Goal: Information Seeking & Learning: Learn about a topic

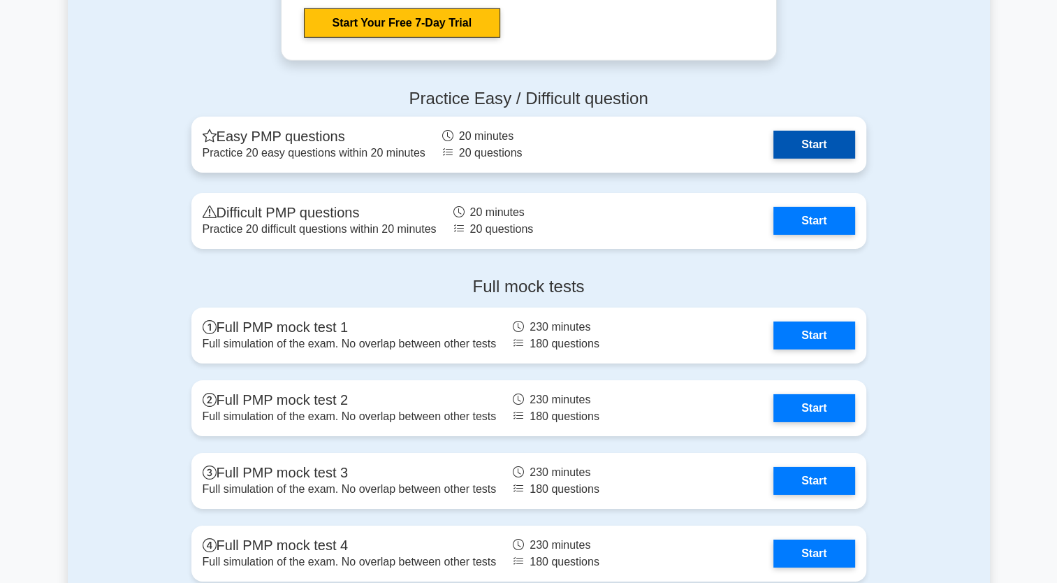
click at [799, 133] on link "Start" at bounding box center [813, 145] width 81 height 28
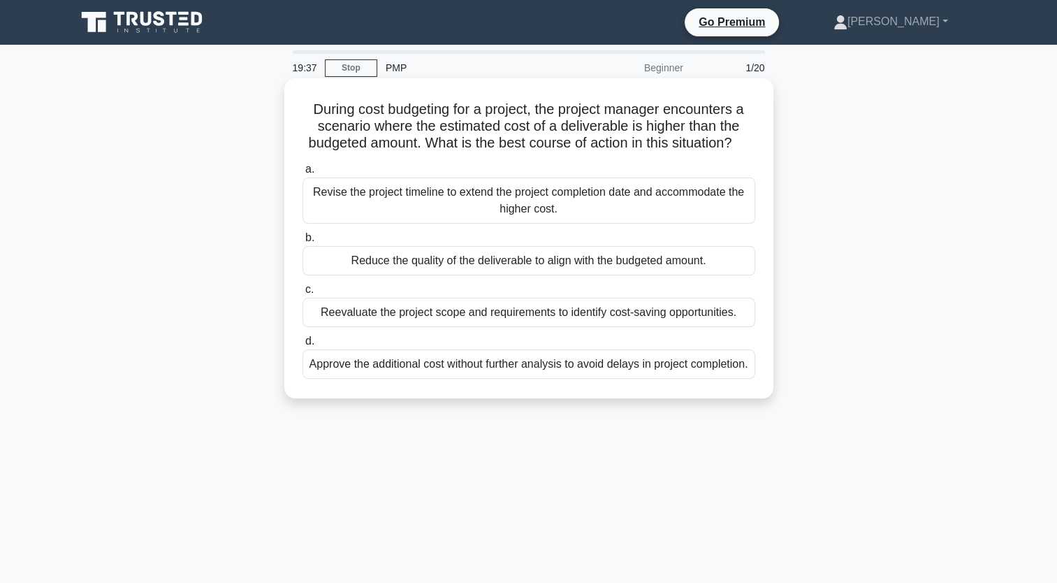
click at [403, 327] on div "Reevaluate the project scope and requirements to identify cost-saving opportuni…" at bounding box center [528, 312] width 453 height 29
click at [302, 294] on input "c. Reevaluate the project scope and requirements to identify cost-saving opport…" at bounding box center [302, 289] width 0 height 9
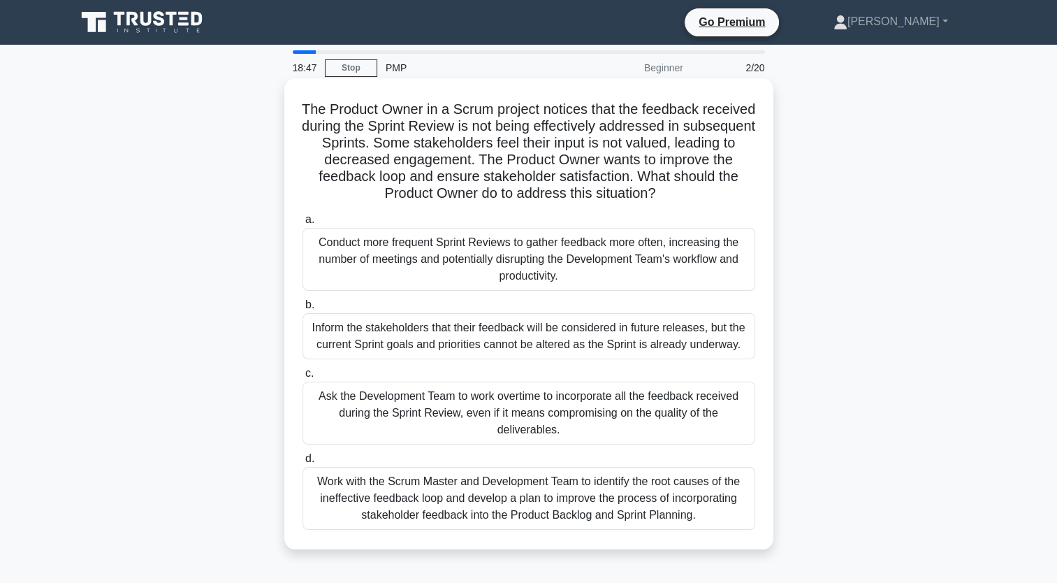
click at [637, 506] on div "Work with the Scrum Master and Development Team to identify the root causes of …" at bounding box center [528, 498] width 453 height 63
click at [302, 463] on input "d. Work with the Scrum Master and Development Team to identify the root causes …" at bounding box center [302, 458] width 0 height 9
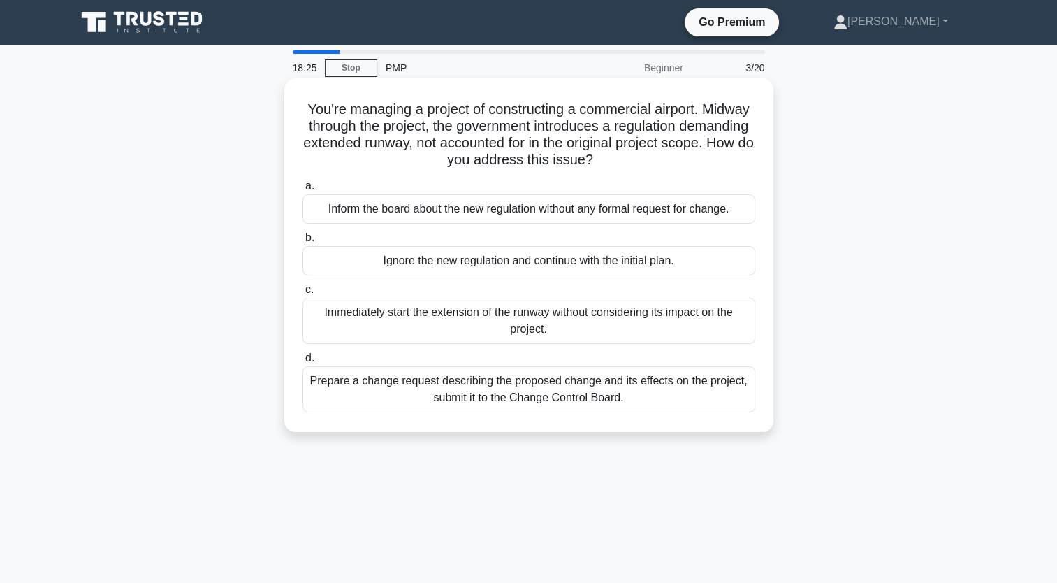
click at [548, 389] on div "Prepare a change request describing the proposed change and its effects on the …" at bounding box center [528, 389] width 453 height 46
click at [302, 363] on input "d. Prepare a change request describing the proposed change and its effects on t…" at bounding box center [302, 357] width 0 height 9
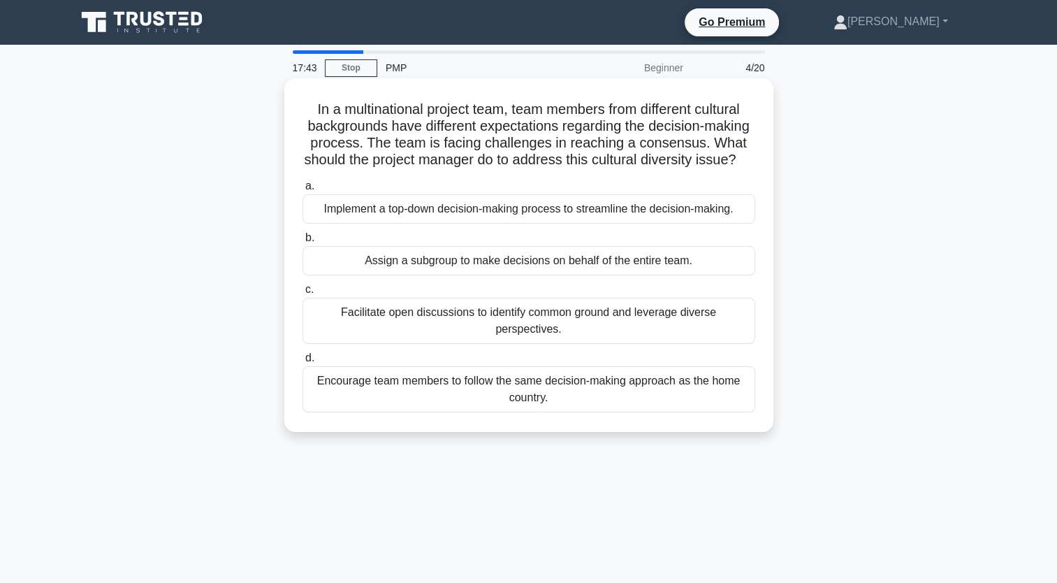
click at [541, 344] on div "Facilitate open discussions to identify common ground and leverage diverse pers…" at bounding box center [528, 321] width 453 height 46
click at [302, 294] on input "c. Facilitate open discussions to identify common ground and leverage diverse p…" at bounding box center [302, 289] width 0 height 9
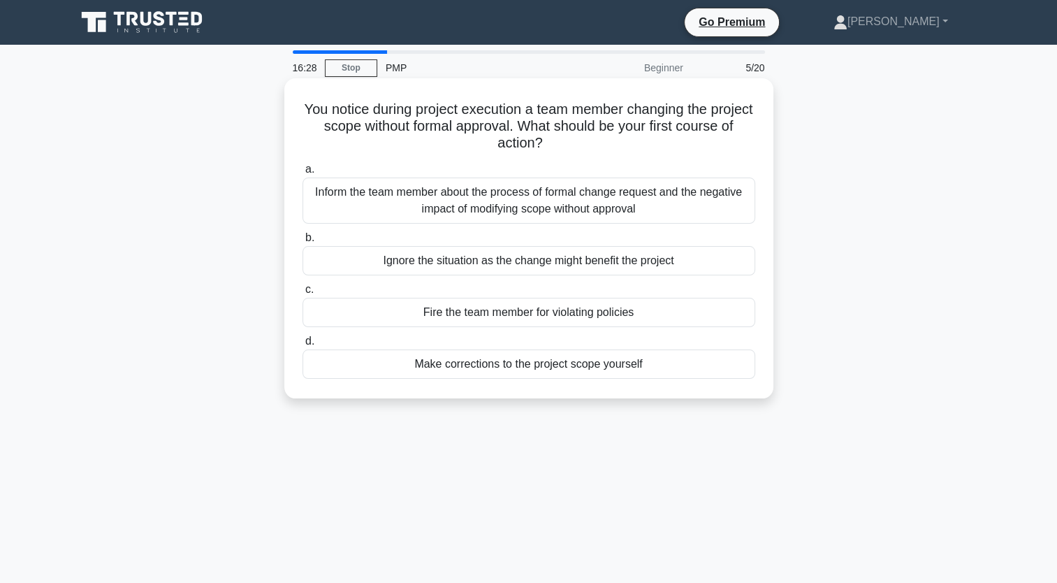
click at [554, 198] on div "Inform the team member about the process of formal change request and the negat…" at bounding box center [528, 200] width 453 height 46
click at [302, 174] on input "a. Inform the team member about the process of formal change request and the ne…" at bounding box center [302, 169] width 0 height 9
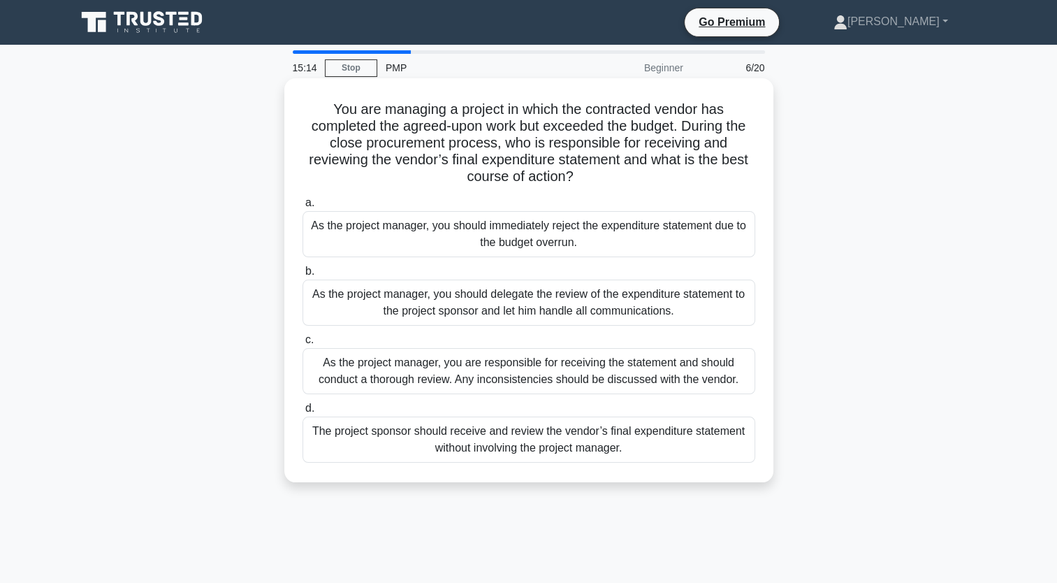
click at [500, 372] on div "As the project manager, you are responsible for receiving the statement and sho…" at bounding box center [528, 371] width 453 height 46
click at [302, 344] on input "c. As the project manager, you are responsible for receiving the statement and …" at bounding box center [302, 339] width 0 height 9
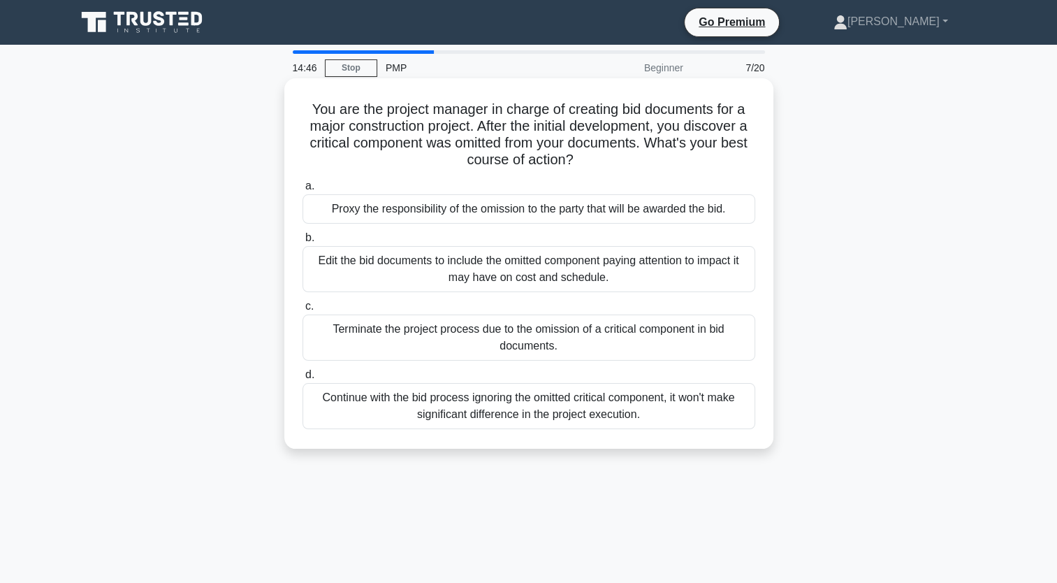
click at [528, 274] on div "Edit the bid documents to include the omitted component paying attention to imp…" at bounding box center [528, 269] width 453 height 46
click at [302, 242] on input "b. Edit the bid documents to include the omitted component paying attention to …" at bounding box center [302, 237] width 0 height 9
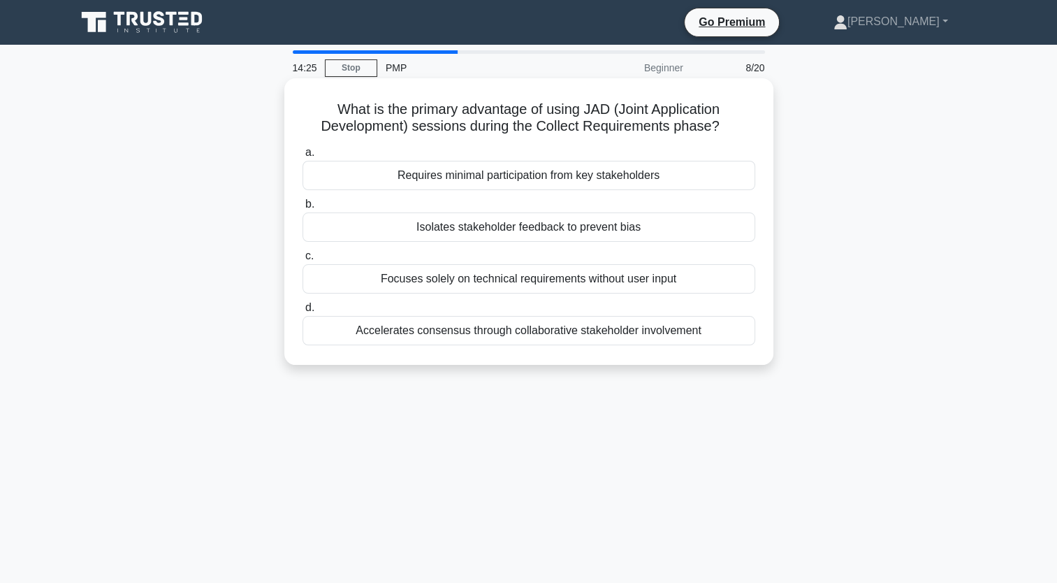
click at [516, 334] on div "Accelerates consensus through collaborative stakeholder involvement" at bounding box center [528, 330] width 453 height 29
click at [302, 312] on input "d. Accelerates consensus through collaborative stakeholder involvement" at bounding box center [302, 307] width 0 height 9
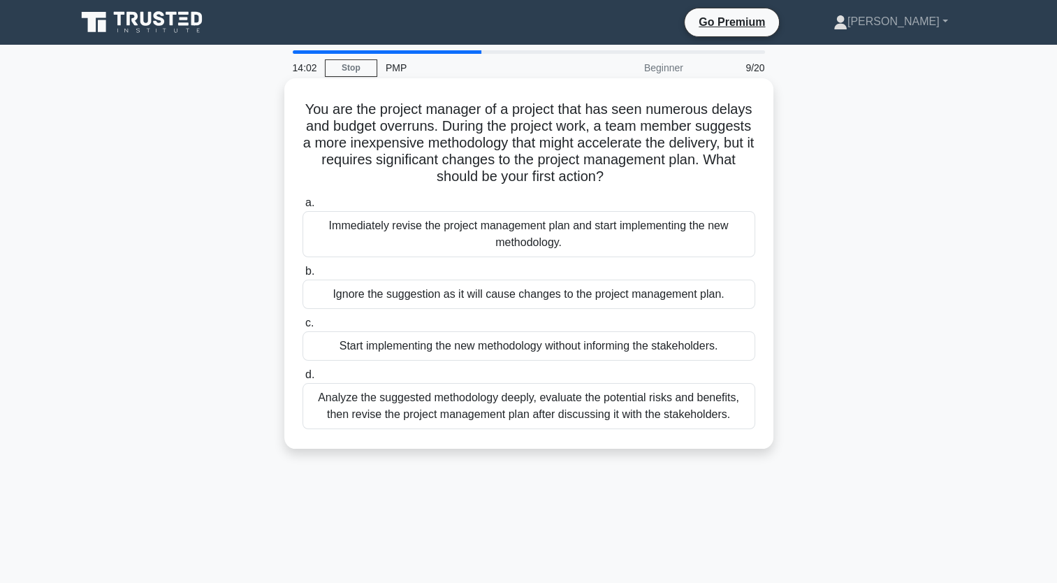
click at [550, 419] on div "Analyze the suggested methodology deeply, evaluate the potential risks and bene…" at bounding box center [528, 406] width 453 height 46
click at [302, 379] on input "d. Analyze the suggested methodology deeply, evaluate the potential risks and b…" at bounding box center [302, 374] width 0 height 9
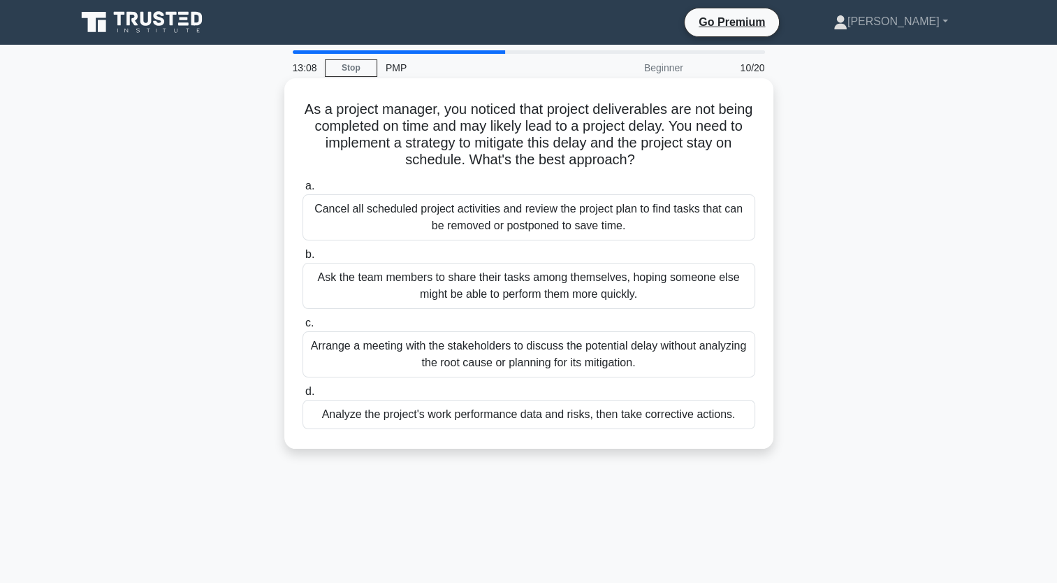
click at [577, 415] on div "Analyze the project's work performance data and risks, then take corrective act…" at bounding box center [528, 414] width 453 height 29
click at [302, 396] on input "d. Analyze the project's work performance data and risks, then take corrective …" at bounding box center [302, 391] width 0 height 9
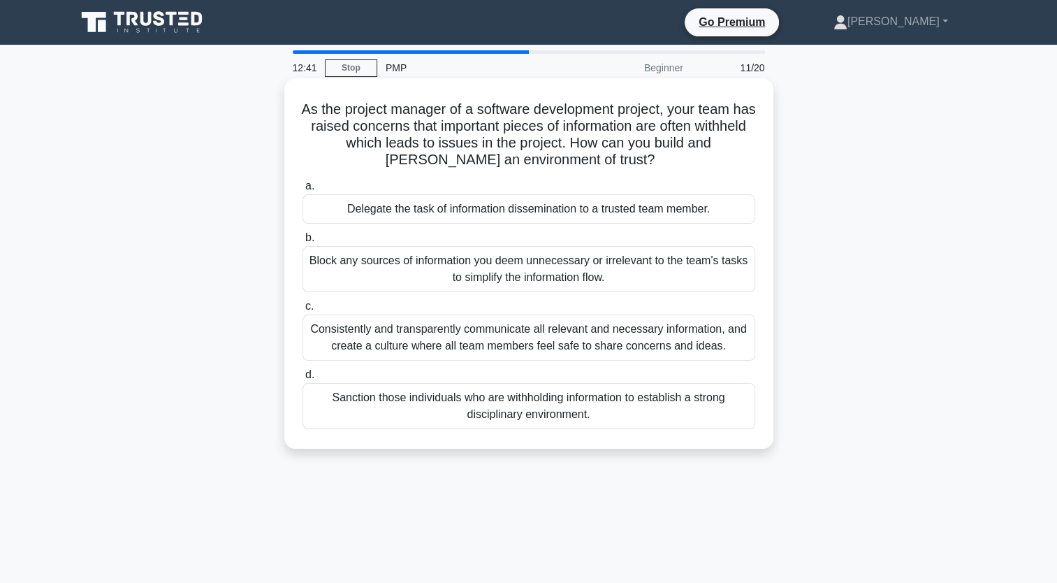
click at [515, 350] on div "Consistently and transparently communicate all relevant and necessary informati…" at bounding box center [528, 337] width 453 height 46
click at [302, 311] on input "c. Consistently and transparently communicate all relevant and necessary inform…" at bounding box center [302, 306] width 0 height 9
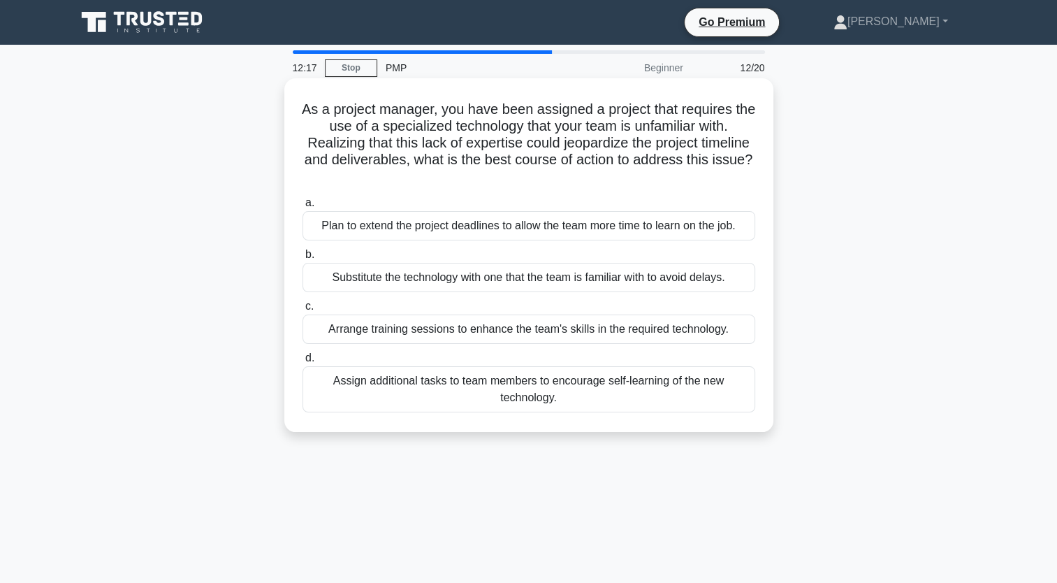
click at [529, 331] on div "Arrange training sessions to enhance the team's skills in the required technolo…" at bounding box center [528, 328] width 453 height 29
click at [302, 311] on input "c. Arrange training sessions to enhance the team's skills in the required techn…" at bounding box center [302, 306] width 0 height 9
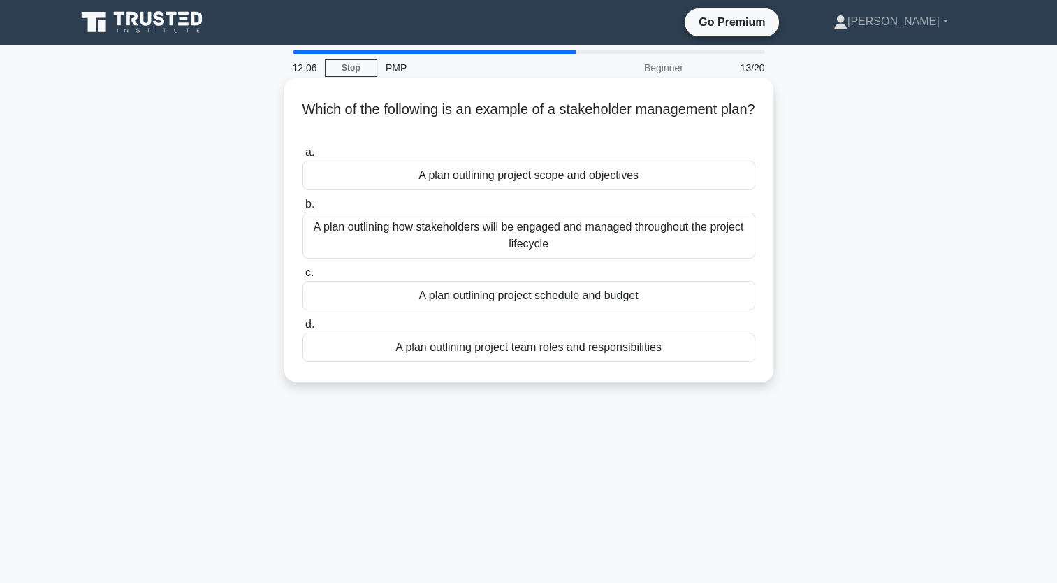
click at [545, 243] on div "A plan outlining how stakeholders will be engaged and managed throughout the pr…" at bounding box center [528, 235] width 453 height 46
click at [302, 209] on input "b. A plan outlining how stakeholders will be engaged and managed throughout the…" at bounding box center [302, 204] width 0 height 9
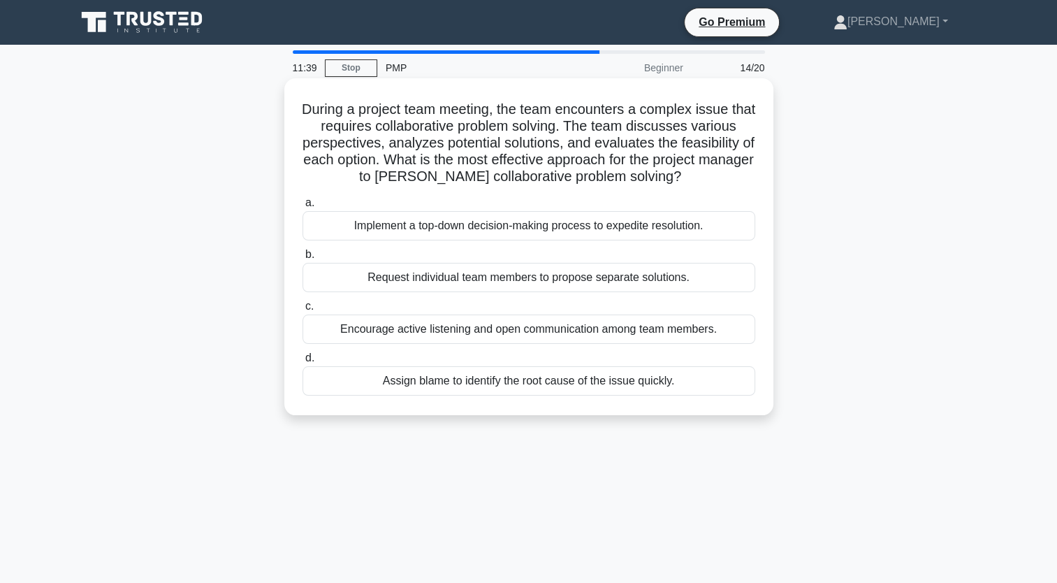
click at [455, 334] on div "Encourage active listening and open communication among team members." at bounding box center [528, 328] width 453 height 29
click at [302, 311] on input "c. Encourage active listening and open communication among team members." at bounding box center [302, 306] width 0 height 9
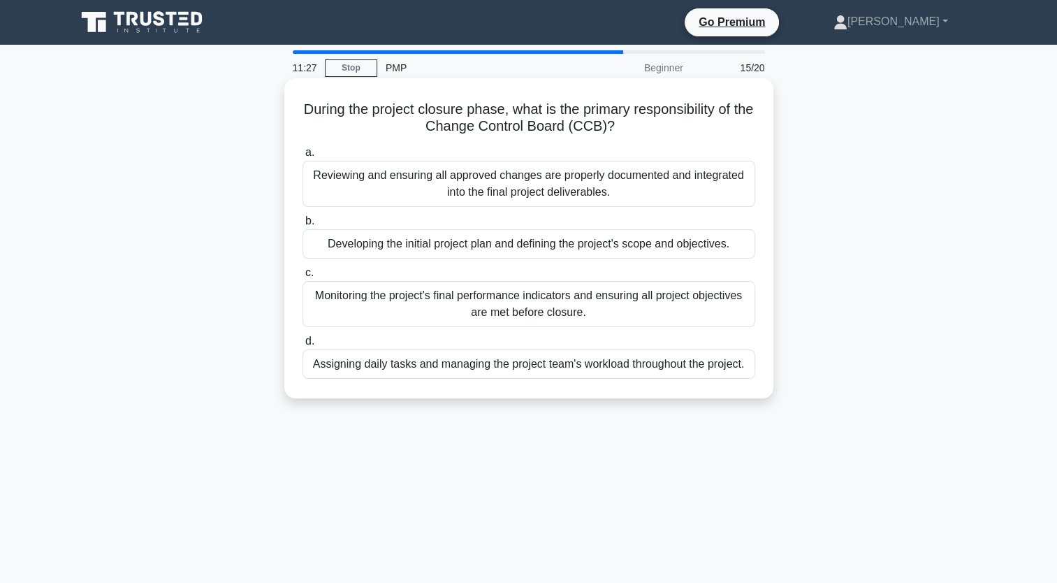
click at [623, 191] on div "Reviewing and ensuring all approved changes are properly documented and integra…" at bounding box center [528, 184] width 453 height 46
click at [302, 157] on input "a. Reviewing and ensuring all approved changes are properly documented and inte…" at bounding box center [302, 152] width 0 height 9
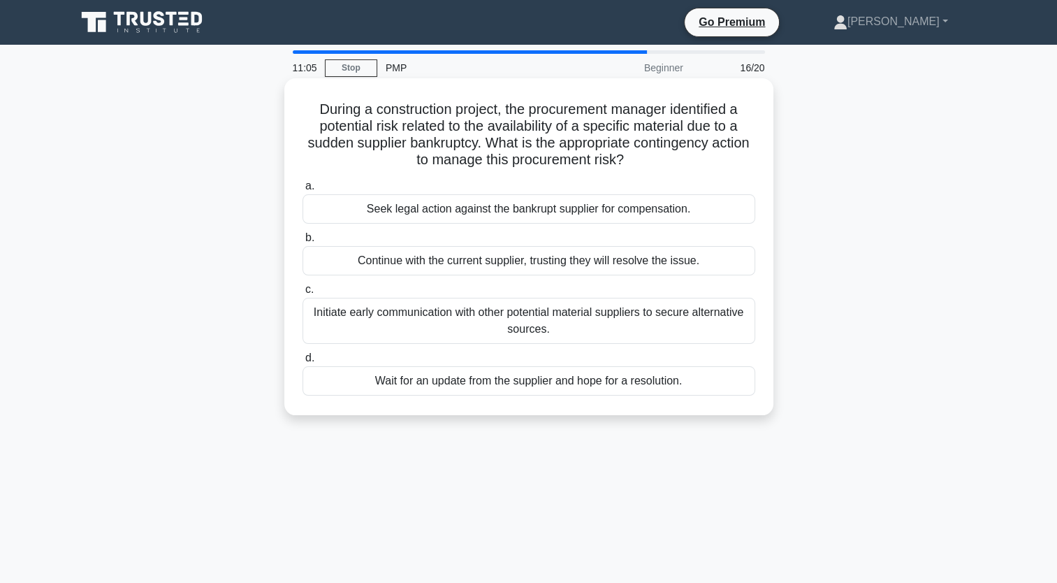
click at [504, 324] on div "Initiate early communication with other potential material suppliers to secure …" at bounding box center [528, 321] width 453 height 46
click at [302, 294] on input "c. Initiate early communication with other potential material suppliers to secu…" at bounding box center [302, 289] width 0 height 9
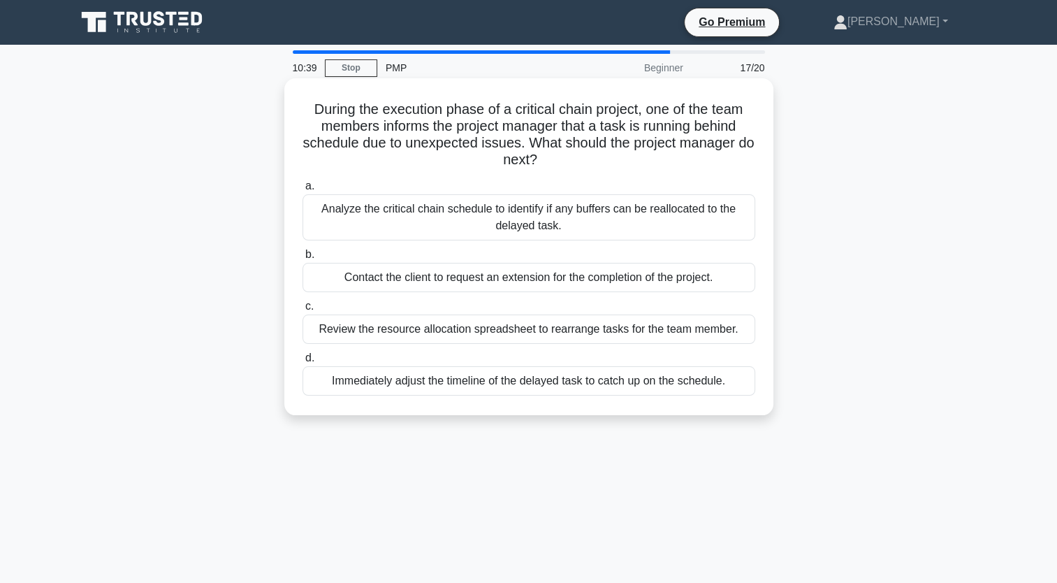
click at [559, 210] on div "Analyze the critical chain schedule to identify if any buffers can be reallocat…" at bounding box center [528, 217] width 453 height 46
click at [302, 191] on input "a. Analyze the critical chain schedule to identify if any buffers can be reallo…" at bounding box center [302, 186] width 0 height 9
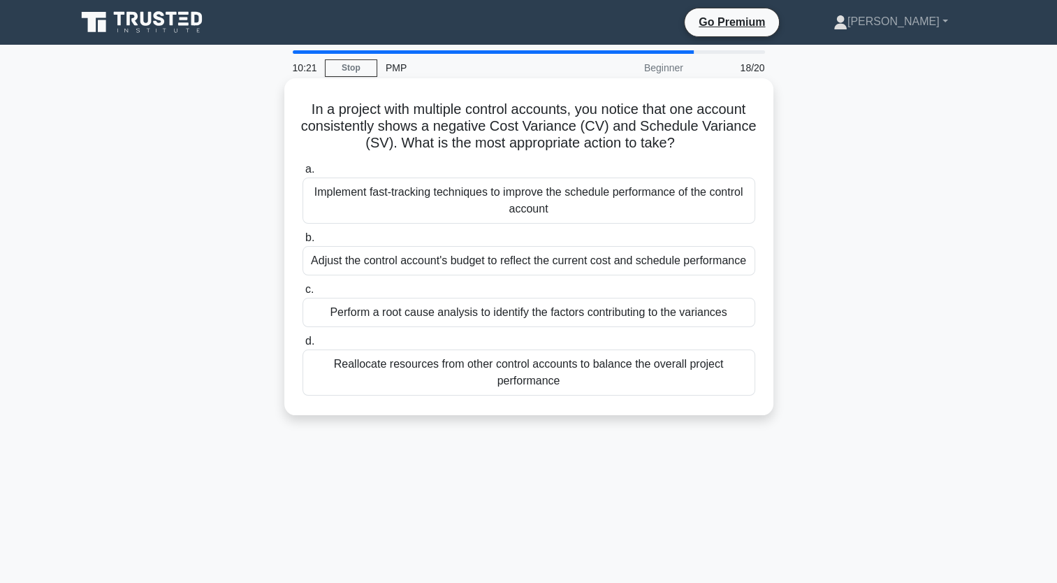
click at [387, 318] on div "Perform a root cause analysis to identify the factors contributing to the varia…" at bounding box center [528, 312] width 453 height 29
click at [302, 294] on input "c. Perform a root cause analysis to identify the factors contributing to the va…" at bounding box center [302, 289] width 0 height 9
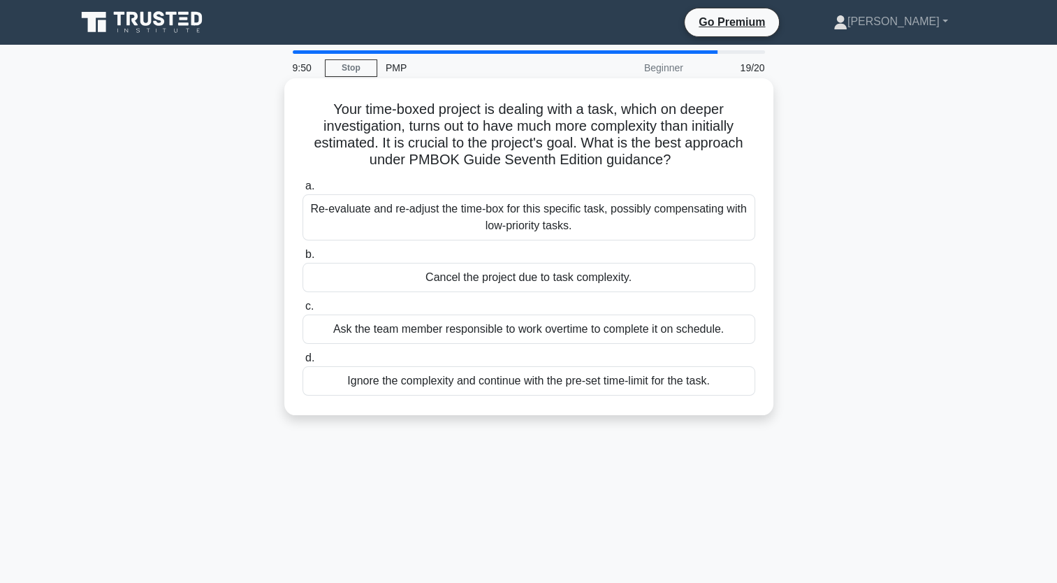
click at [636, 226] on div "Re-evaluate and re-adjust the time-box for this specific task, possibly compens…" at bounding box center [528, 217] width 453 height 46
click at [302, 191] on input "a. Re-evaluate and re-adjust the time-box for this specific task, possibly comp…" at bounding box center [302, 186] width 0 height 9
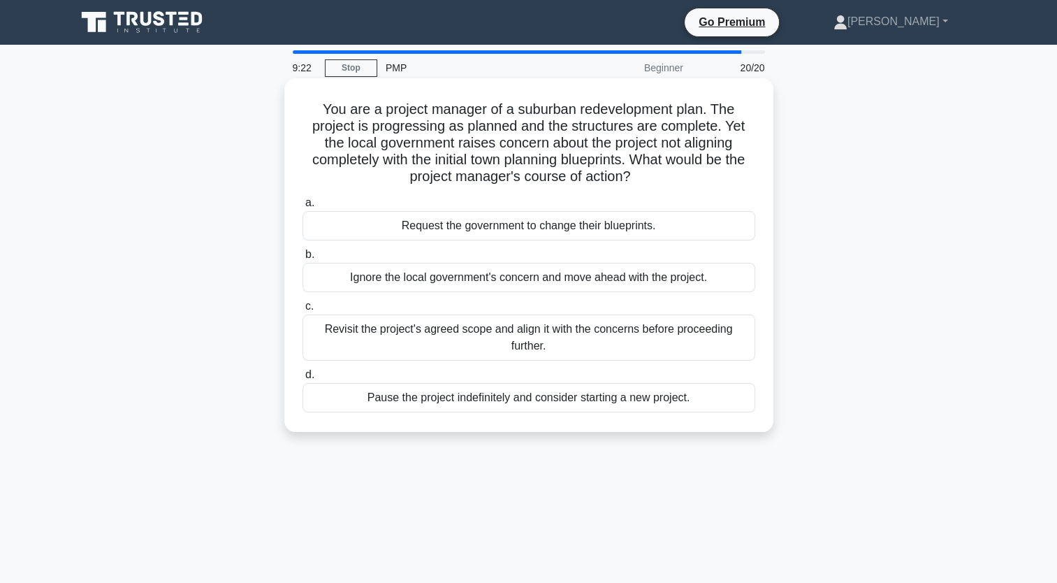
click at [640, 331] on div "Revisit the project's agreed scope and align it with the concerns before procee…" at bounding box center [528, 337] width 453 height 46
click at [302, 311] on input "c. Revisit the project's agreed scope and align it with the concerns before pro…" at bounding box center [302, 306] width 0 height 9
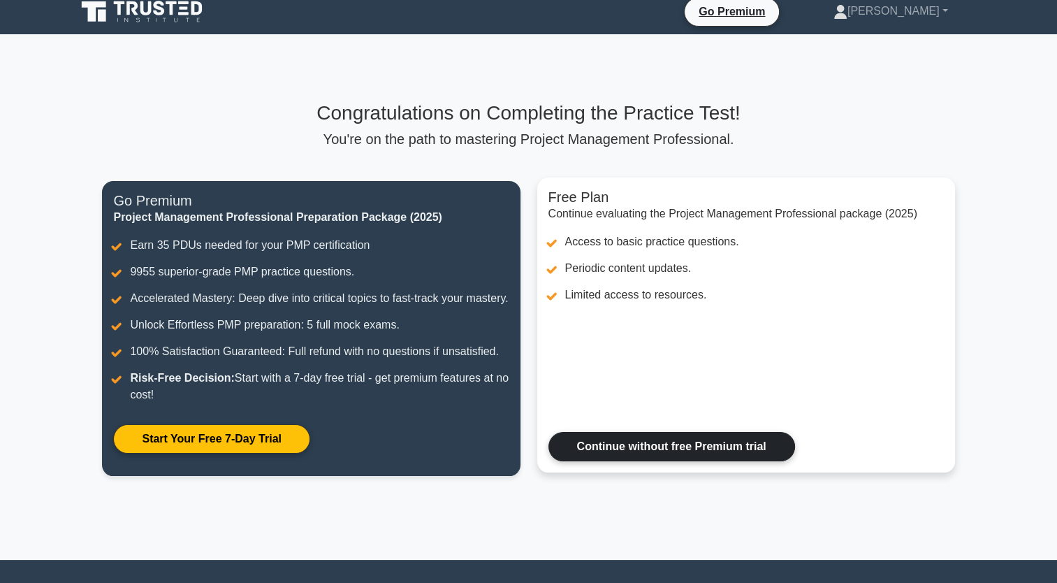
scroll to position [140, 0]
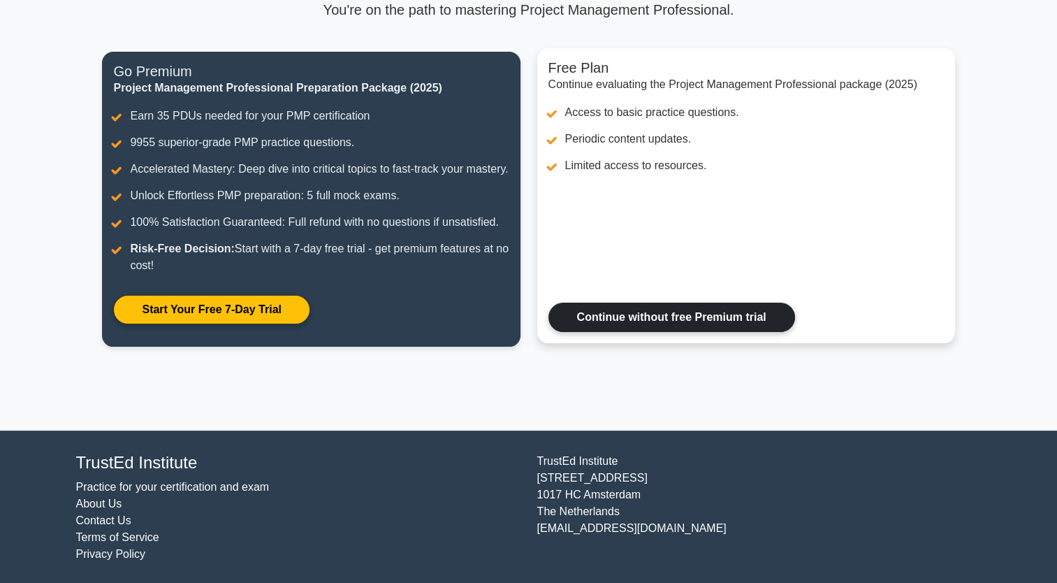
click at [639, 332] on link "Continue without free Premium trial" at bounding box center [671, 316] width 247 height 29
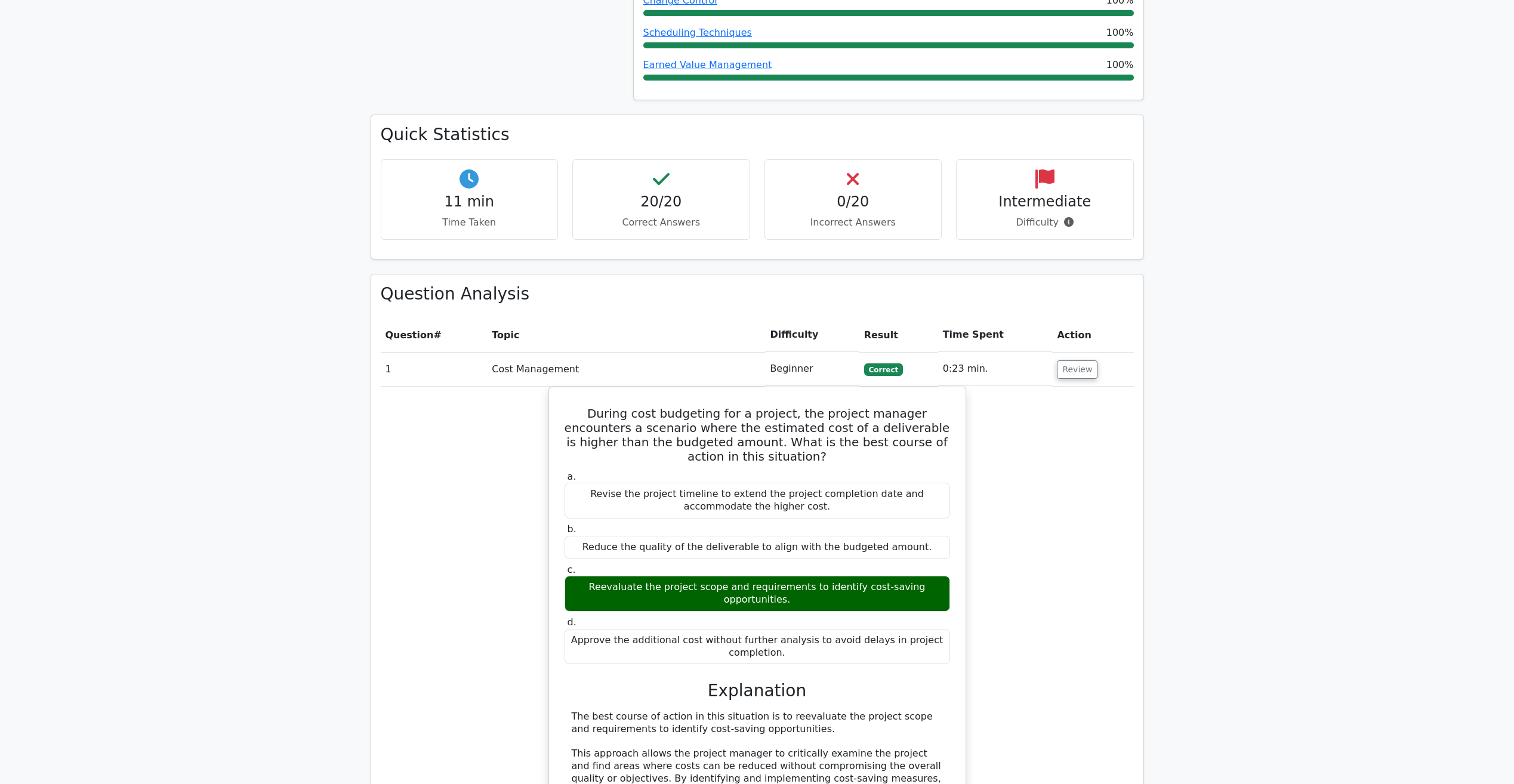
scroll to position [943, 0]
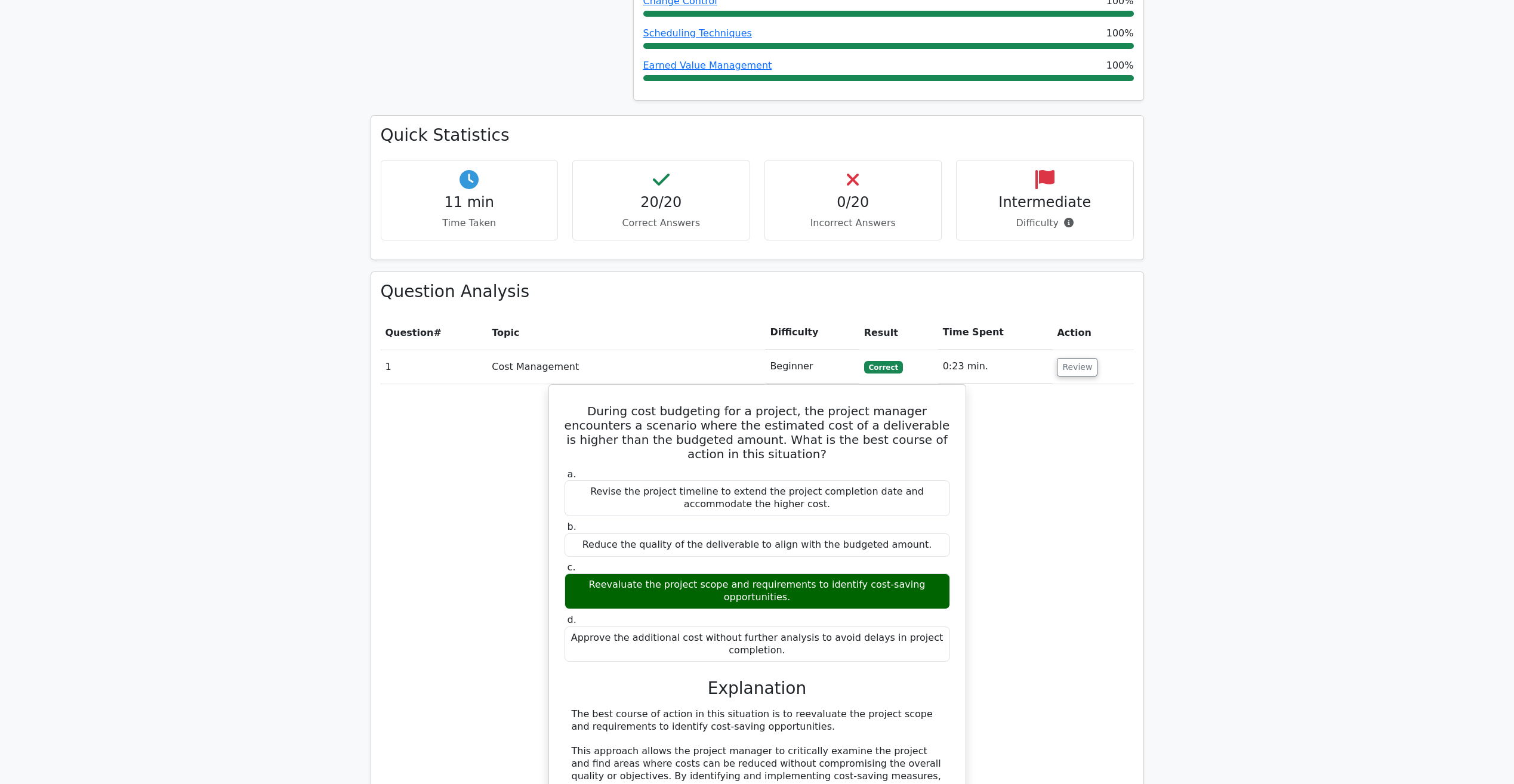
drag, startPoint x: 455, startPoint y: 312, endPoint x: 454, endPoint y: 321, distance: 9.1
click at [454, 349] on td "1" at bounding box center [434, 366] width 107 height 34
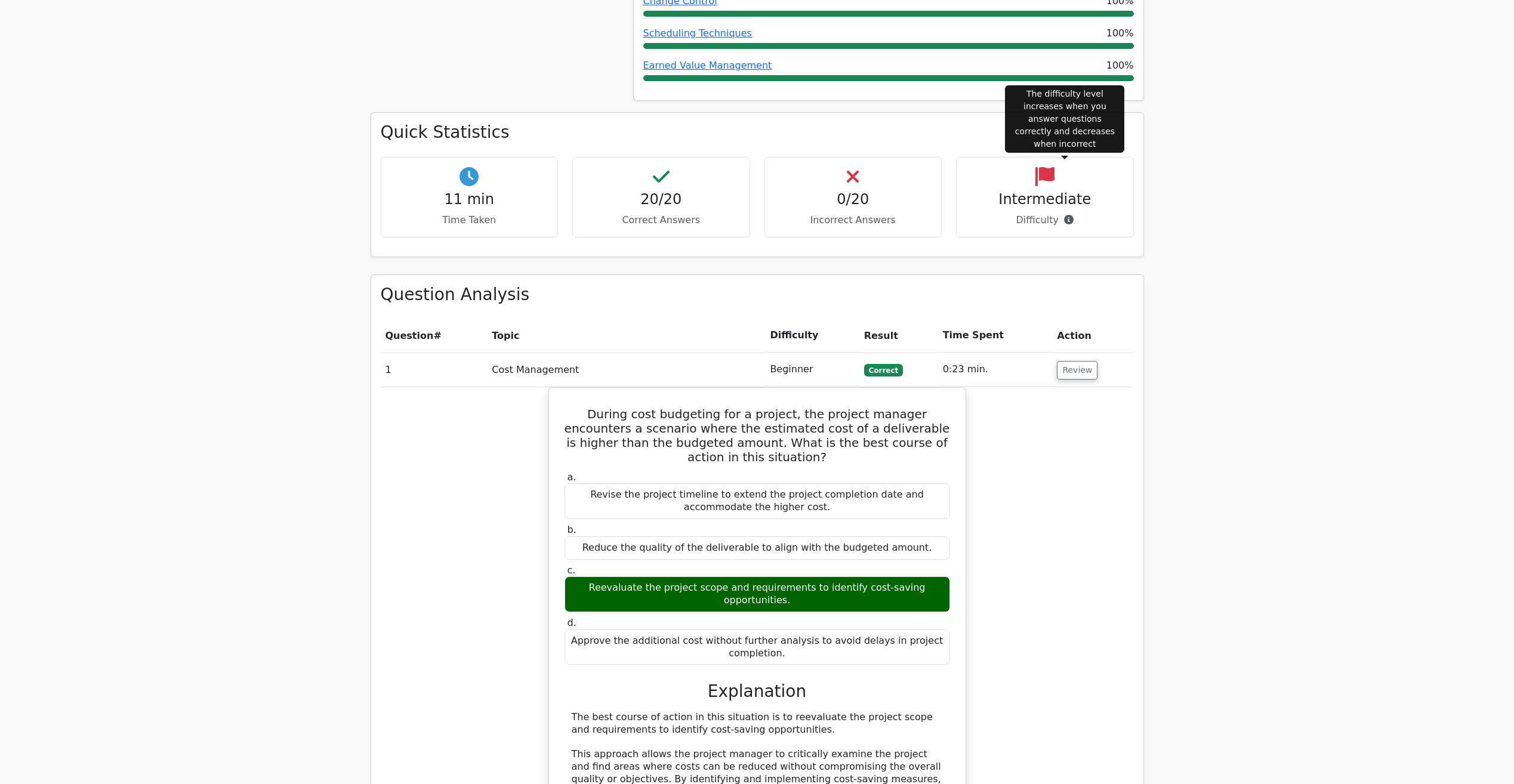
click at [902, 214] on icon at bounding box center [1068, 219] width 9 height 9
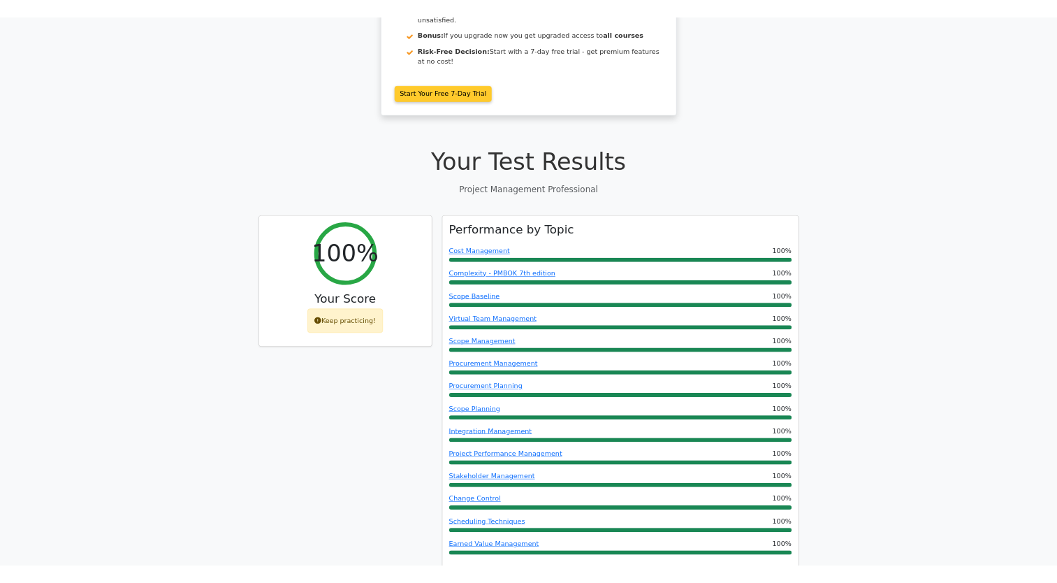
scroll to position [0, 0]
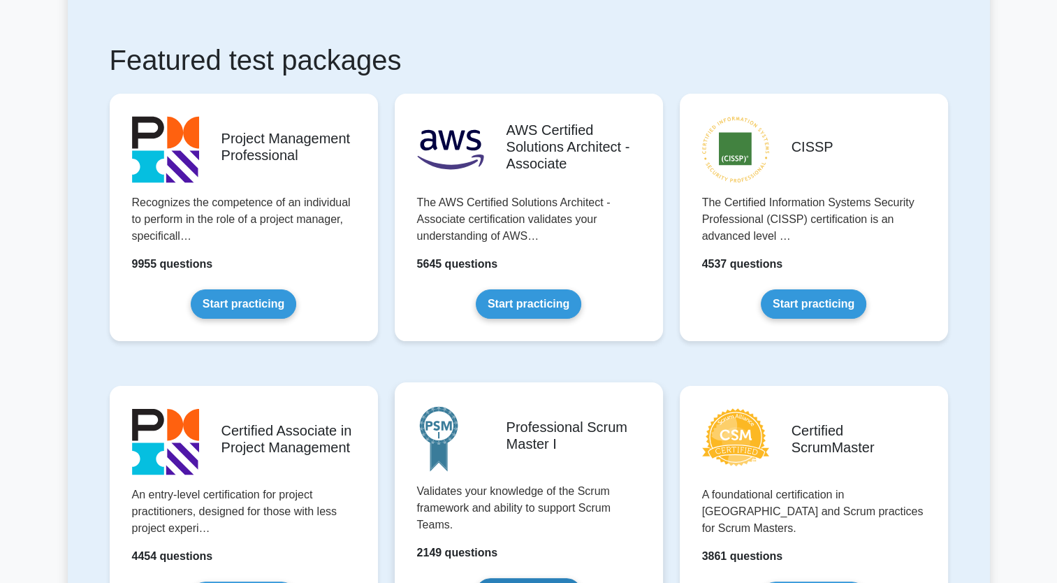
scroll to position [70, 0]
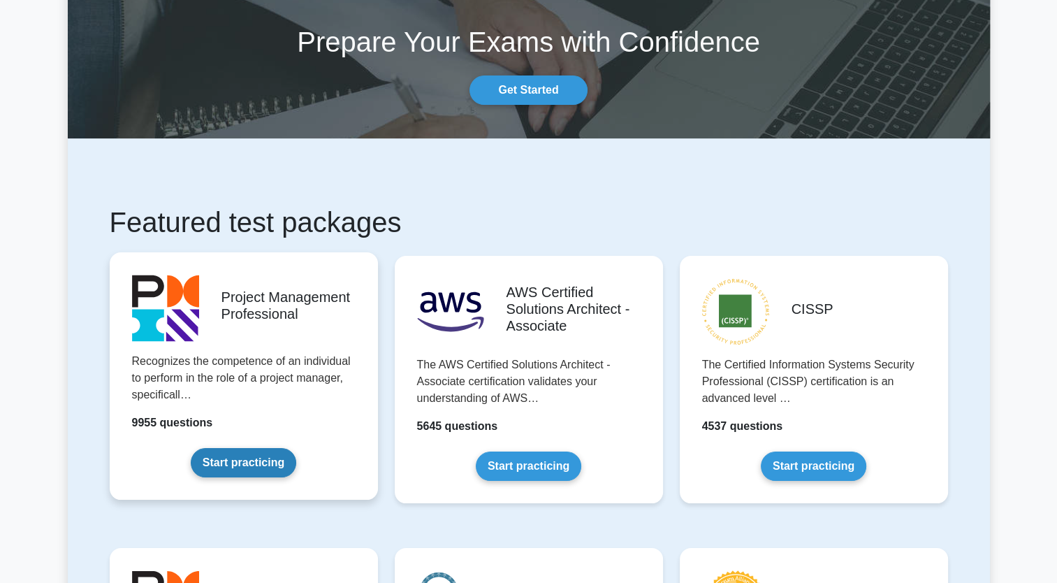
click at [281, 448] on link "Start practicing" at bounding box center [243, 462] width 105 height 29
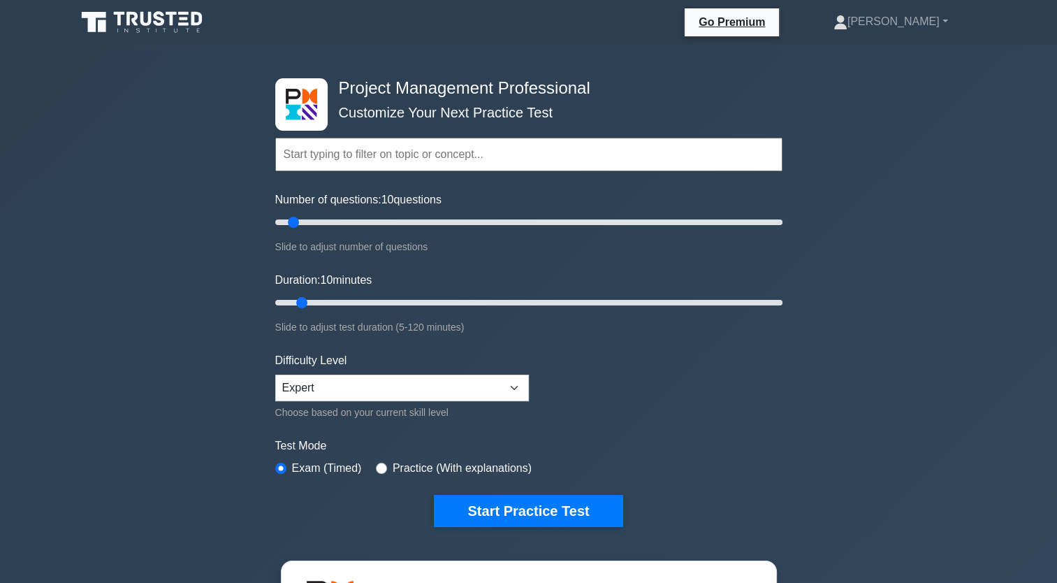
click at [566, 159] on input "text" at bounding box center [528, 155] width 507 height 34
click at [71, 199] on div "Project Management Professional Customize Your Next Practice Test Topics Scope …" at bounding box center [528, 484] width 1057 height 879
type input "20"
click at [313, 224] on input "Number of questions: 20 questions" at bounding box center [528, 222] width 507 height 17
click at [360, 382] on select "Beginner Intermediate Expert" at bounding box center [402, 387] width 254 height 27
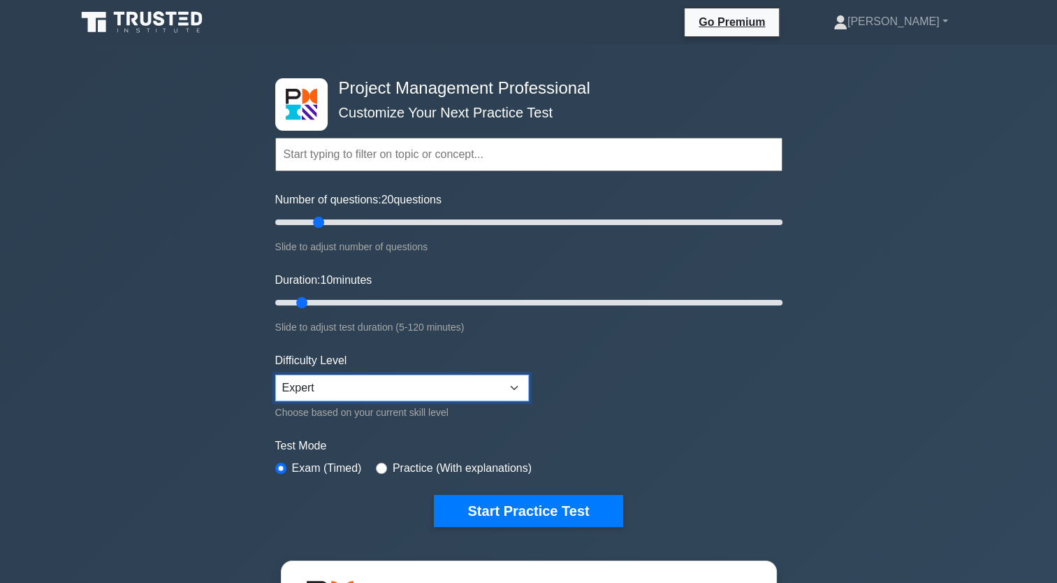
click at [275, 374] on select "Beginner Intermediate Expert" at bounding box center [402, 387] width 254 height 27
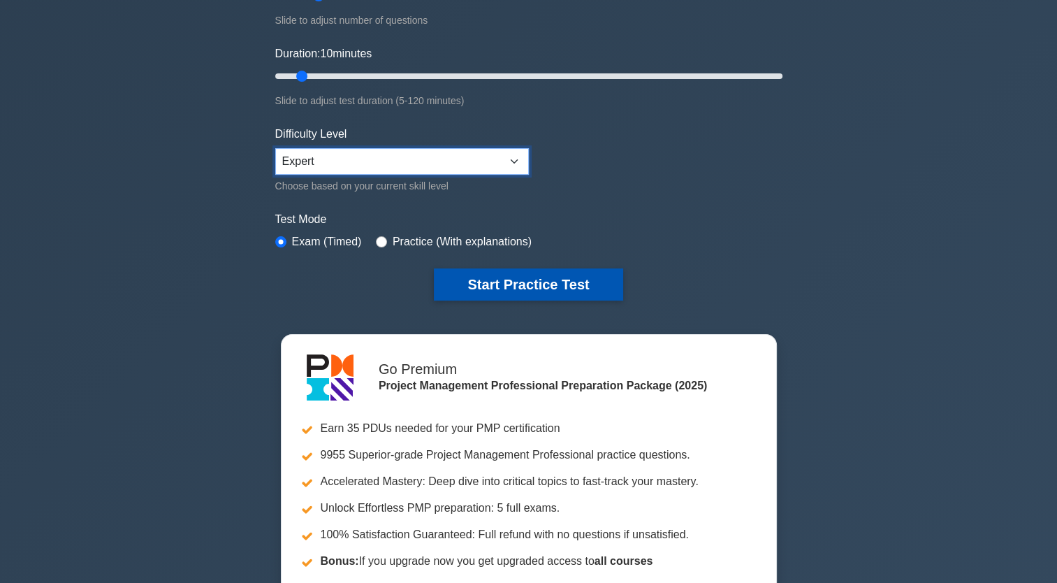
scroll to position [210, 0]
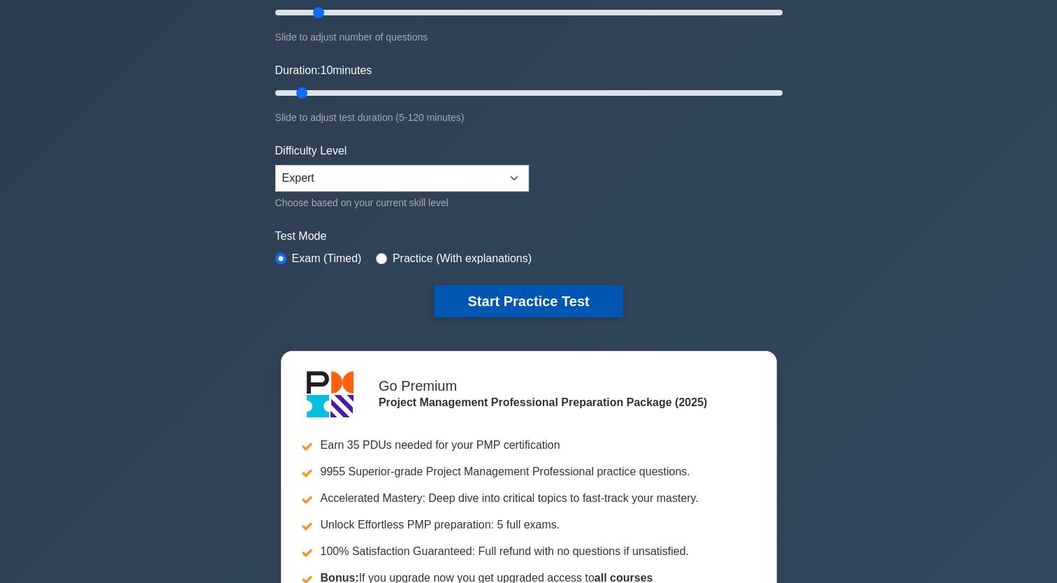
click at [462, 296] on button "Start Practice Test" at bounding box center [528, 301] width 189 height 32
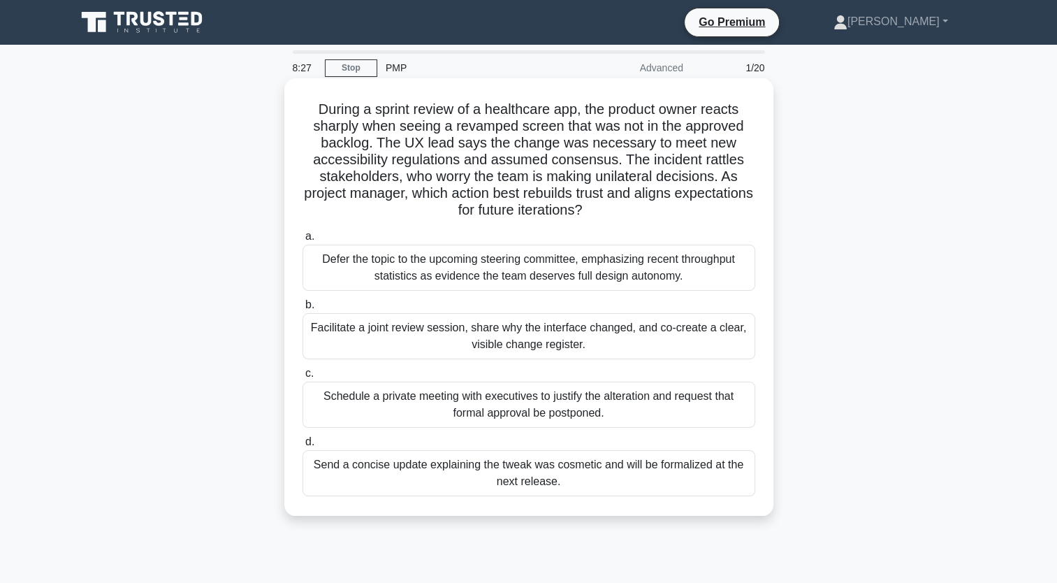
click at [530, 340] on div "Facilitate a joint review session, share why the interface changed, and co-crea…" at bounding box center [528, 336] width 453 height 46
click at [302, 309] on input "b. Facilitate a joint review session, share why the interface changed, and co-c…" at bounding box center [302, 304] width 0 height 9
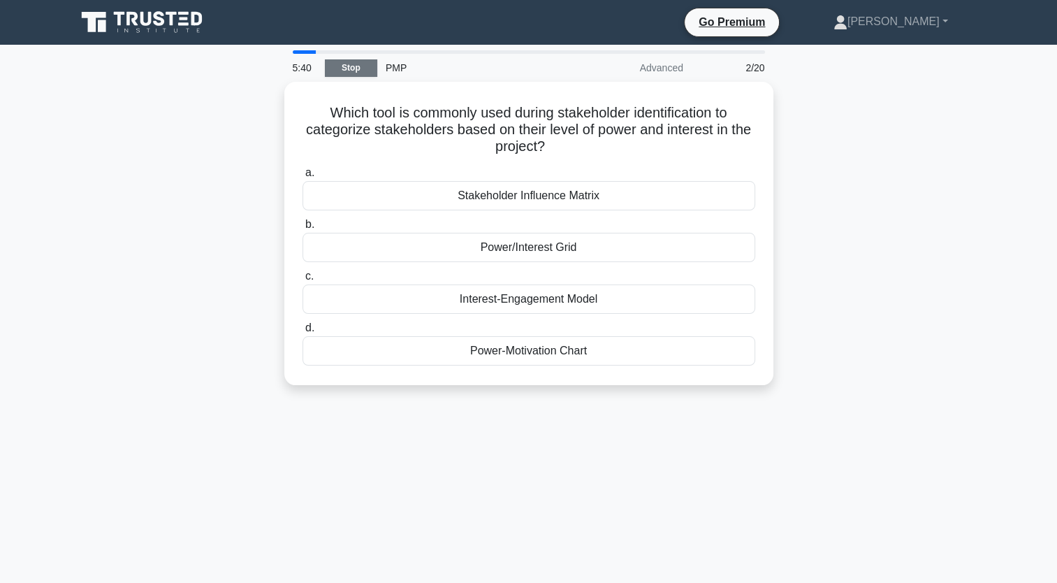
click at [373, 62] on link "Stop" at bounding box center [351, 67] width 52 height 17
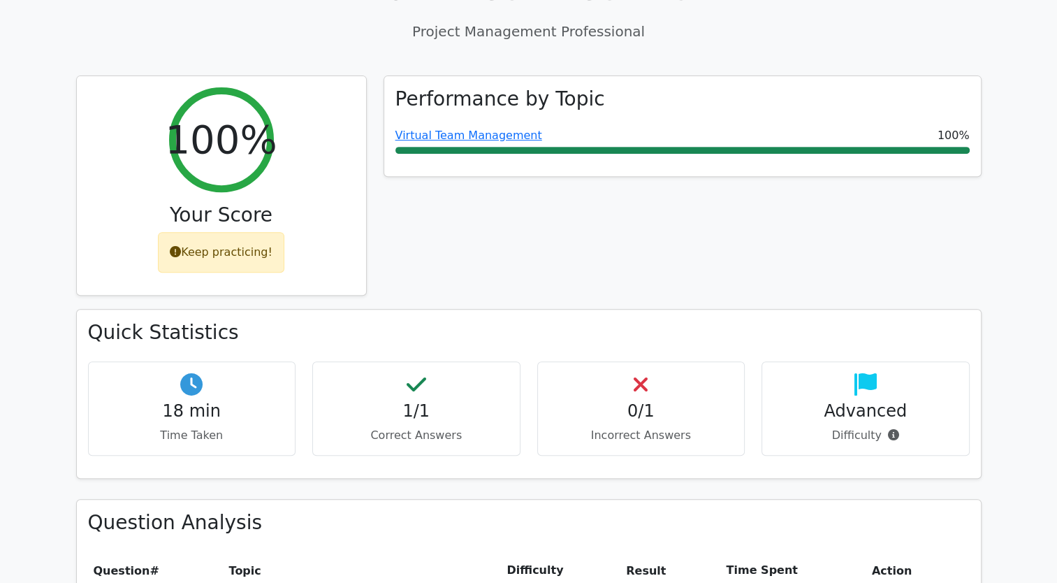
scroll to position [279, 0]
